Goal: Task Accomplishment & Management: Manage account settings

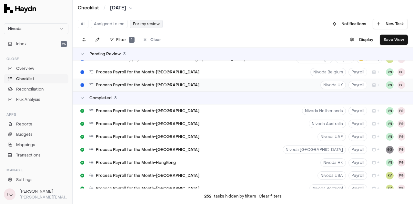
scroll to position [234, 0]
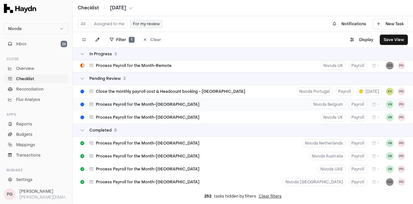
click at [183, 106] on div "Process Payroll for the Month-[GEOGRAPHIC_DATA] Nivoda Belgium Payroll + VN PG" at bounding box center [243, 104] width 340 height 13
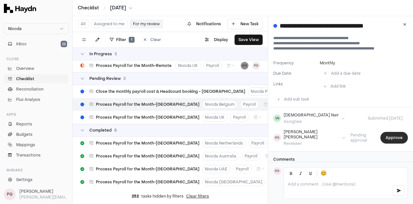
click at [394, 134] on button "Approve" at bounding box center [393, 138] width 27 height 12
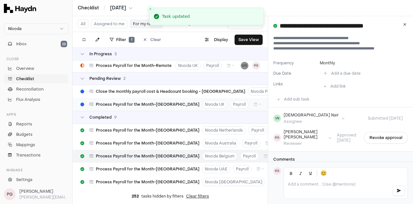
click at [163, 101] on div "Process Payroll for the Month-[GEOGRAPHIC_DATA] Nivoda UK Payroll + VN PG" at bounding box center [170, 104] width 195 height 13
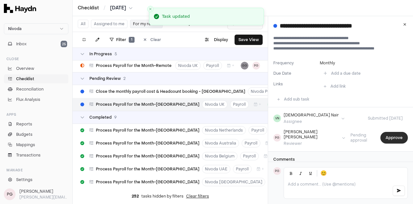
click at [395, 138] on button "Approve" at bounding box center [393, 138] width 27 height 12
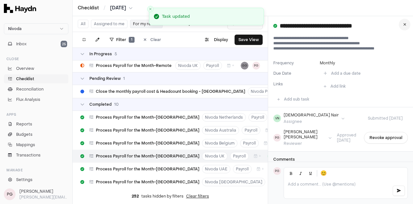
click at [404, 25] on icon at bounding box center [404, 25] width 3 height 4
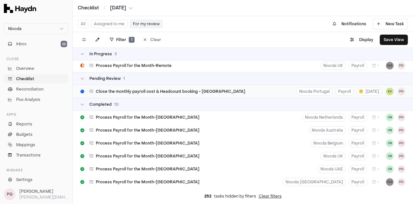
click at [175, 92] on span "Close the monthly payroll cost & Headcount booking - [GEOGRAPHIC_DATA]" at bounding box center [170, 91] width 149 height 5
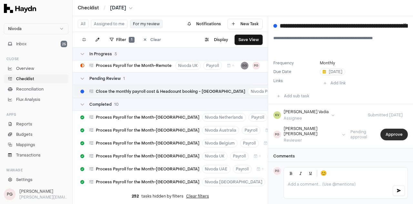
click at [383, 131] on button "Approve" at bounding box center [393, 134] width 27 height 12
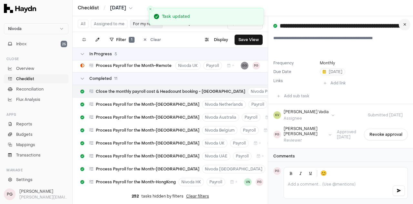
click at [404, 26] on button at bounding box center [405, 25] width 12 height 12
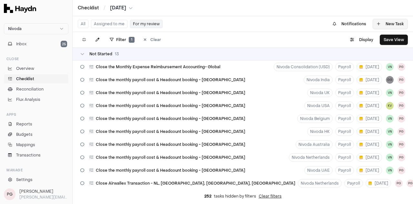
click at [392, 25] on button "New Task" at bounding box center [390, 24] width 35 height 10
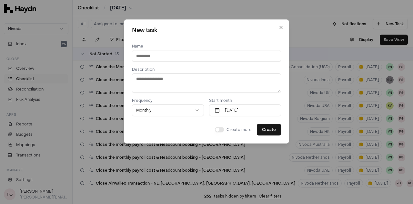
click at [201, 55] on input at bounding box center [206, 56] width 149 height 12
type input "**********"
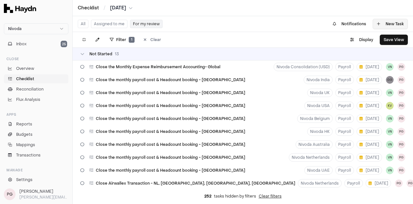
click at [382, 25] on button "New Task" at bounding box center [390, 24] width 35 height 10
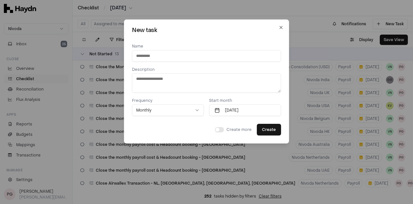
click at [188, 113] on button "Monthly" at bounding box center [168, 110] width 72 height 12
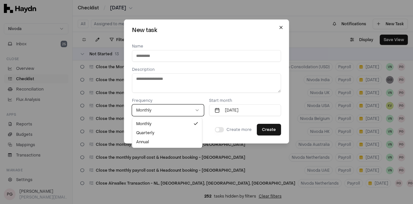
click at [278, 27] on icon "button" at bounding box center [280, 27] width 5 height 5
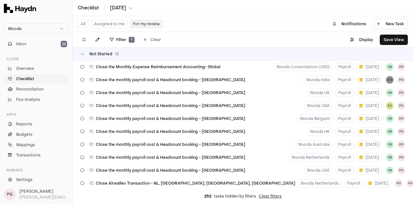
click at [29, 78] on span "Checklist" at bounding box center [25, 79] width 18 height 6
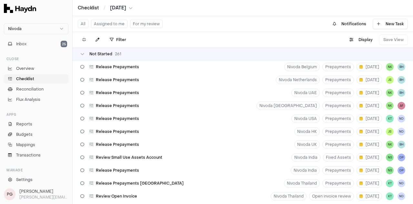
click at [83, 23] on button "All" at bounding box center [83, 24] width 11 height 8
click at [83, 22] on button "All" at bounding box center [83, 24] width 11 height 8
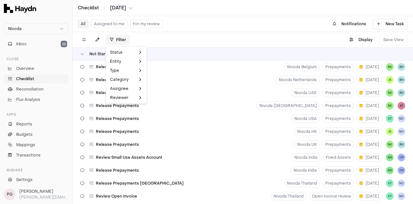
click at [119, 37] on html "Nivoda Inbox 25 Close Overview Checklist Reconciliation Flux Analysis Apps Repo…" at bounding box center [206, 102] width 413 height 204
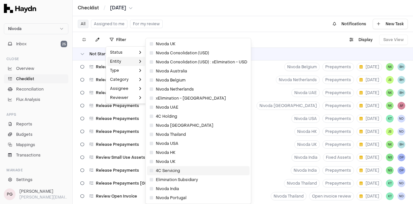
click at [156, 170] on span "4C Servicing" at bounding box center [165, 170] width 30 height 5
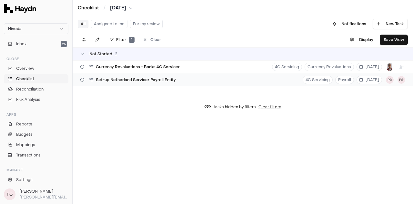
click at [174, 82] on span "Set-up Netherland Servicer Payroll Entity" at bounding box center [136, 79] width 80 height 5
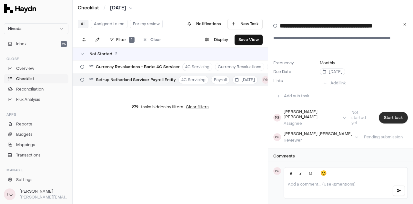
click at [391, 113] on button "Start task" at bounding box center [393, 118] width 29 height 12
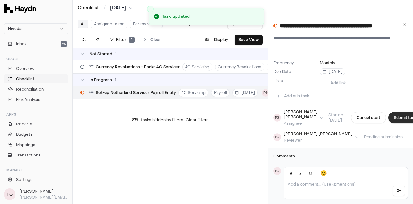
click at [393, 116] on button "Submit task" at bounding box center [404, 118] width 33 height 12
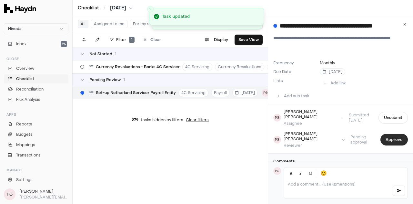
click at [388, 134] on button "Approve" at bounding box center [393, 140] width 27 height 12
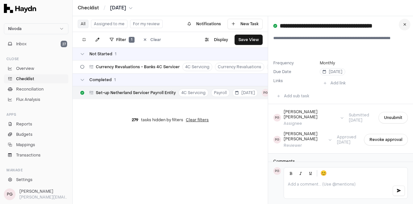
click at [403, 25] on icon at bounding box center [404, 25] width 3 height 4
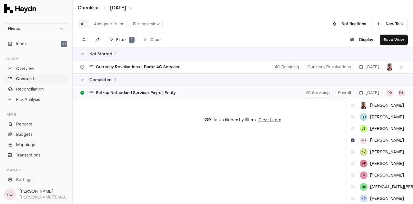
click at [397, 93] on html "Nivoda Inbox 27 Close Overview Checklist Reconciliation Flux Analysis Apps Repo…" at bounding box center [206, 102] width 413 height 204
click at [275, 95] on html "Nivoda Inbox 27 Close Overview Checklist Reconciliation Flux Analysis Apps Repo…" at bounding box center [206, 102] width 413 height 204
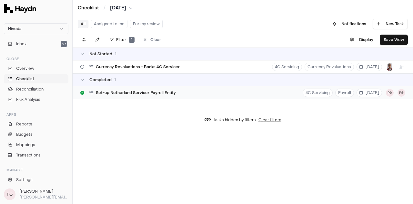
click at [268, 95] on div "Set-up Netherland Servicer Payroll Entity 4C Servicing Payroll [DATE] PG PG" at bounding box center [243, 92] width 340 height 13
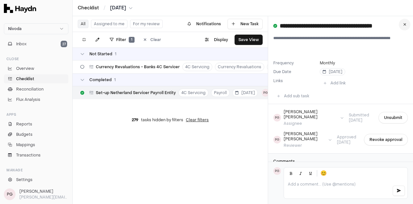
click at [401, 28] on button at bounding box center [405, 25] width 12 height 12
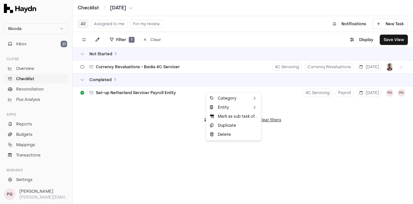
click at [135, 112] on html "Nivoda Inbox 27 Close Overview Checklist Reconciliation Flux Analysis Apps Repo…" at bounding box center [206, 102] width 413 height 204
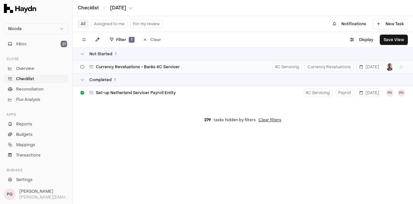
click at [112, 71] on div "Currency Revaluations - Banks 4C Servicer" at bounding box center [130, 67] width 105 height 12
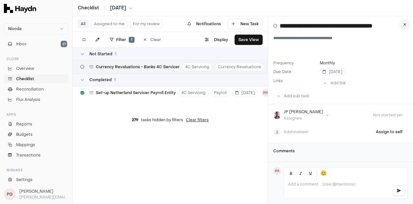
click at [405, 24] on icon at bounding box center [404, 25] width 3 height 4
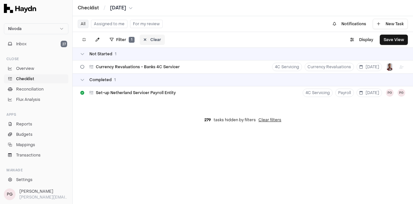
click at [149, 40] on button "Clear" at bounding box center [152, 40] width 25 height 10
